Goal: Navigation & Orientation: Find specific page/section

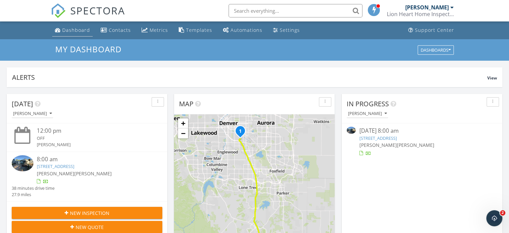
click at [79, 29] on div "Dashboard" at bounding box center [76, 30] width 28 height 6
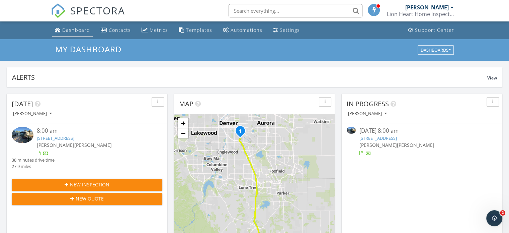
click at [79, 29] on div "Dashboard" at bounding box center [76, 30] width 28 height 6
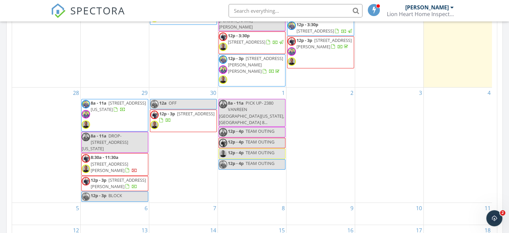
scroll to position [362, 0]
